Goal: Task Accomplishment & Management: Manage account settings

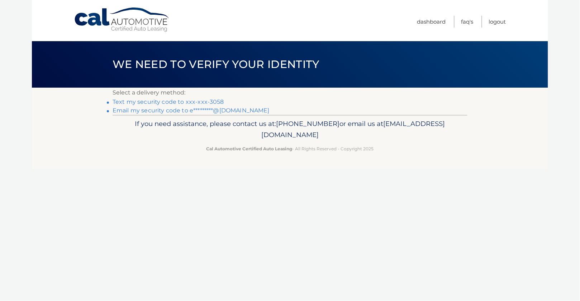
click at [196, 100] on link "Text my security code to xxx-xxx-3058" at bounding box center [168, 102] width 111 height 7
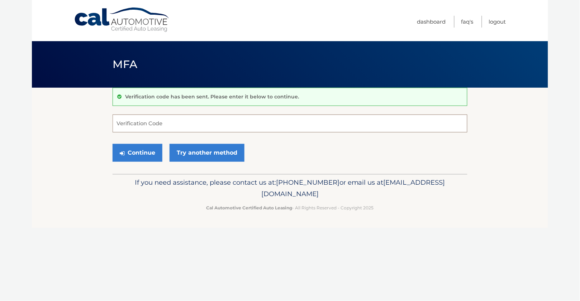
click at [166, 121] on input "Verification Code" at bounding box center [290, 124] width 355 height 18
type input "899721"
click at [137, 152] on button "Continue" at bounding box center [138, 153] width 50 height 18
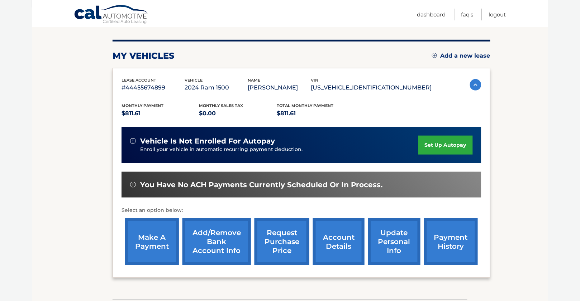
scroll to position [94, 0]
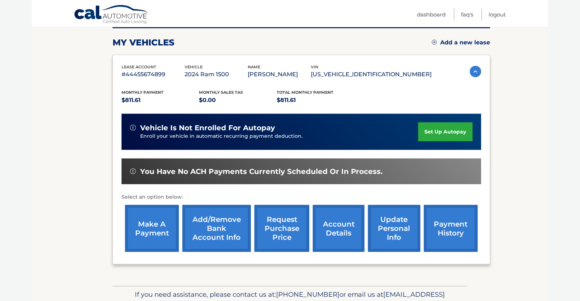
click at [145, 234] on link "make a payment" at bounding box center [152, 228] width 54 height 47
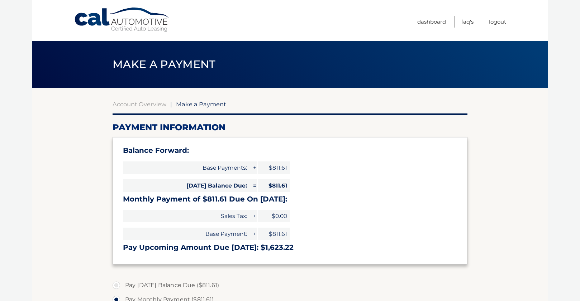
select select "YTA3YmVhM2EtNmJjZS00YjI4LWFiNWYtYzQ0MDk4NjYzZGRm"
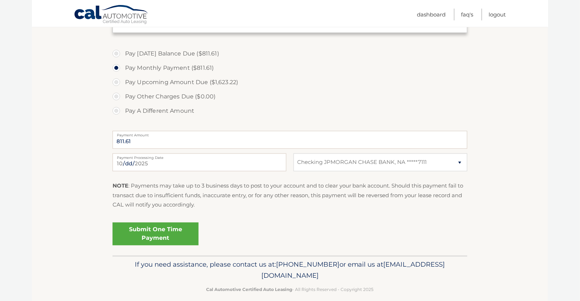
scroll to position [233, 0]
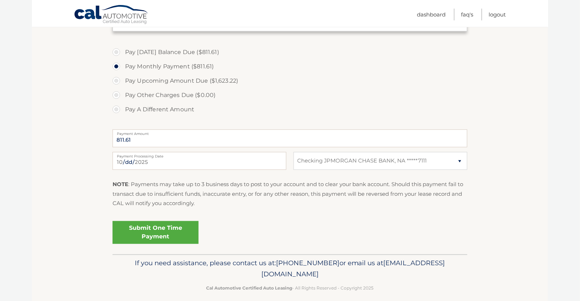
click at [165, 233] on link "Submit One Time Payment" at bounding box center [156, 232] width 86 height 23
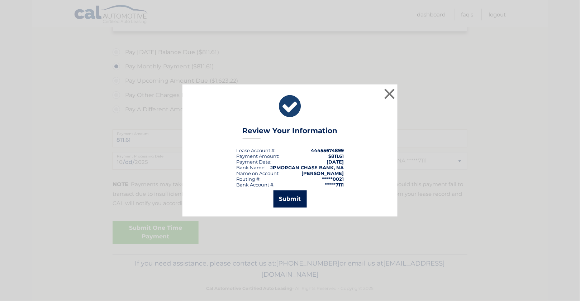
click at [300, 197] on button "Submit" at bounding box center [289, 199] width 33 height 17
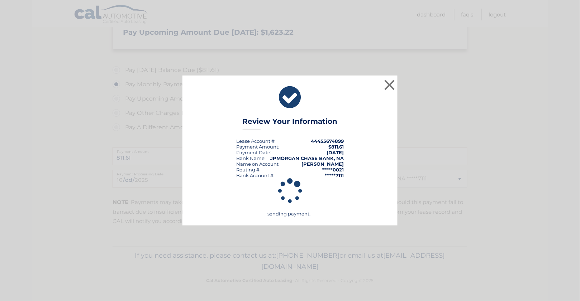
scroll to position [212, 0]
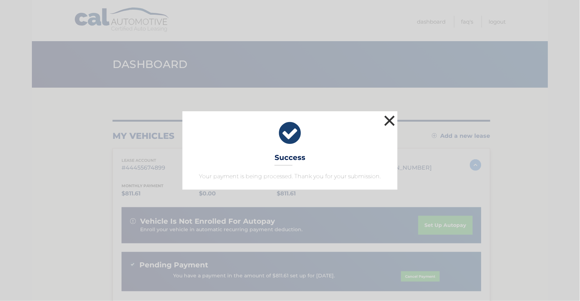
click at [390, 121] on button "×" at bounding box center [389, 121] width 14 height 14
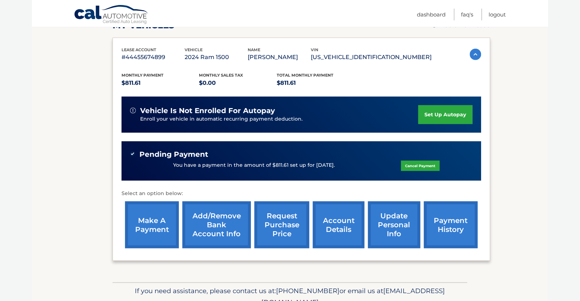
scroll to position [114, 0]
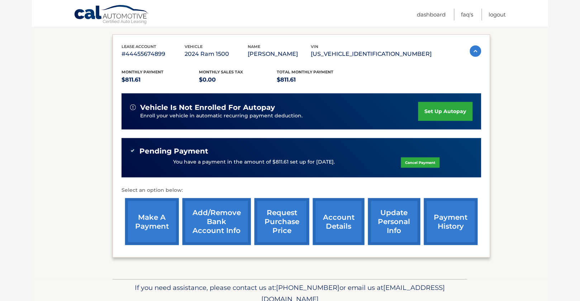
click at [455, 214] on link "payment history" at bounding box center [451, 222] width 54 height 47
